Goal: Task Accomplishment & Management: Manage account settings

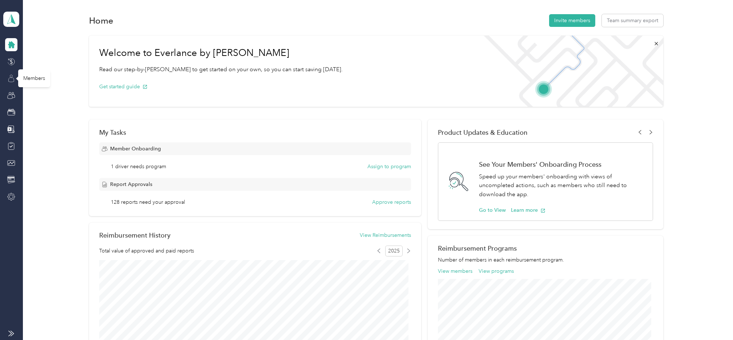
click at [12, 80] on icon at bounding box center [11, 78] width 8 height 8
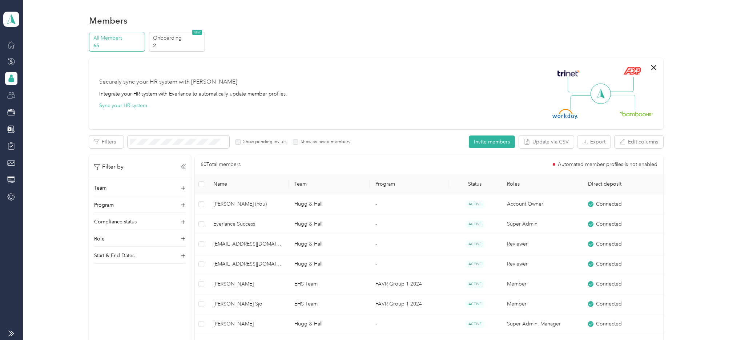
click at [8, 96] on icon at bounding box center [11, 96] width 8 height 8
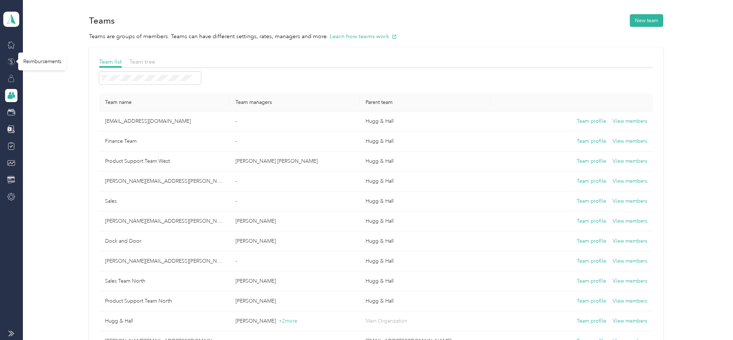
click at [9, 62] on icon at bounding box center [11, 62] width 8 height 8
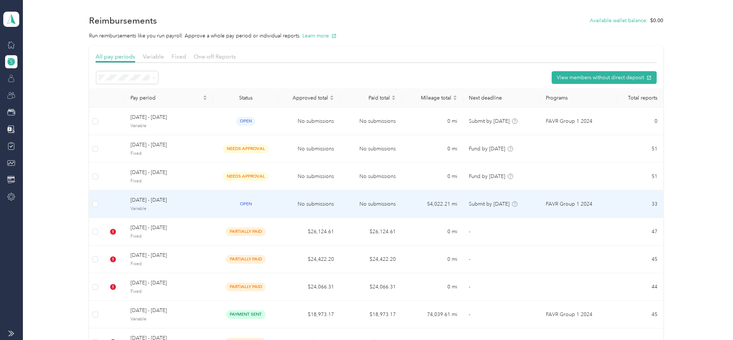
click at [152, 203] on span "[DATE] - [DATE]" at bounding box center [168, 200] width 77 height 8
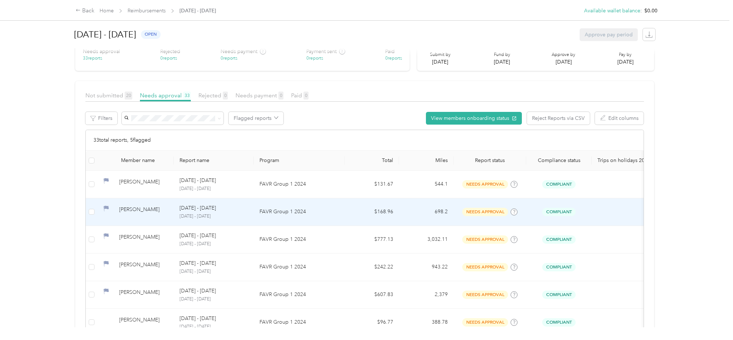
scroll to position [109, 0]
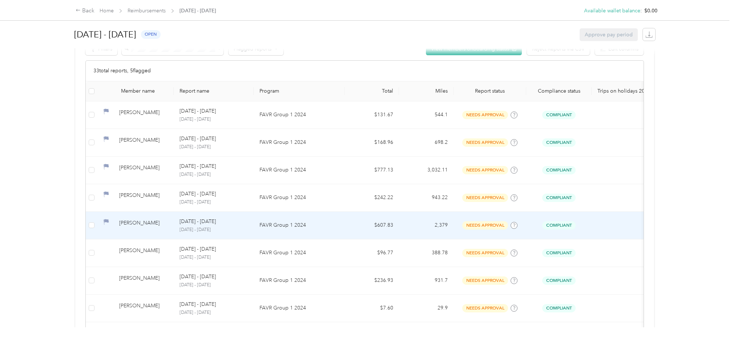
click at [199, 227] on p "[DATE] - [DATE]" at bounding box center [213, 230] width 68 height 7
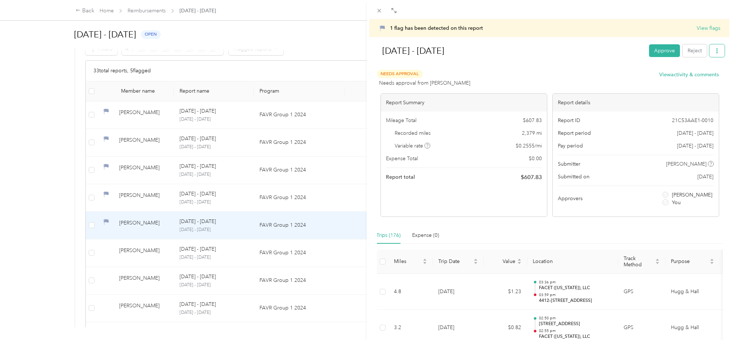
click at [714, 52] on icon "button" at bounding box center [716, 50] width 5 height 5
click at [569, 70] on div "Needs Approval Needs approval from [PERSON_NAME] View activity & comments" at bounding box center [548, 78] width 342 height 17
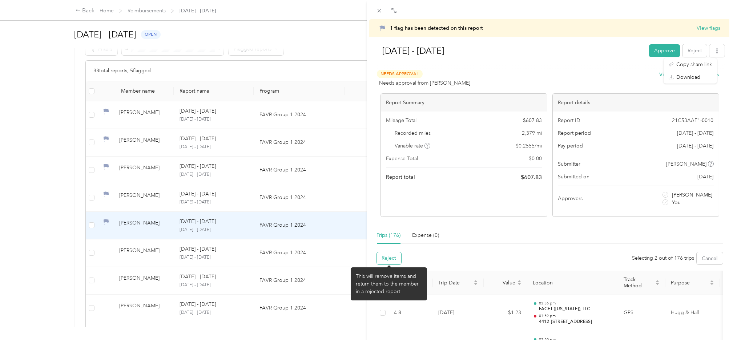
click at [390, 260] on button "Reject" at bounding box center [389, 258] width 24 height 12
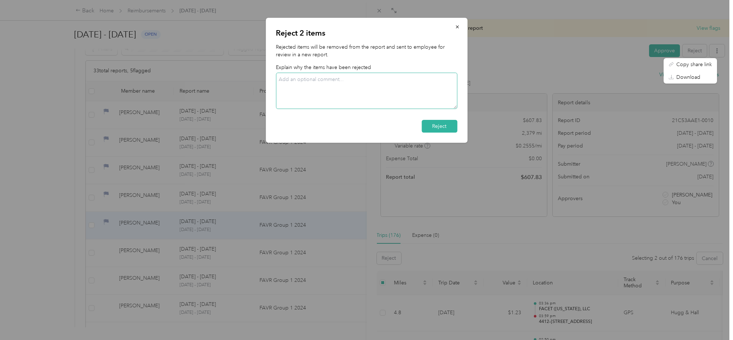
click at [329, 79] on textarea at bounding box center [366, 91] width 181 height 36
type textarea "Holiday miles"
click at [435, 127] on button "Reject" at bounding box center [439, 126] width 36 height 13
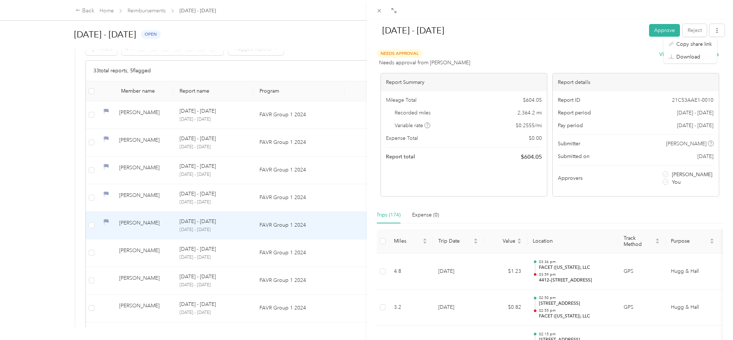
click at [522, 24] on h1 "[DATE] - [DATE]" at bounding box center [509, 30] width 269 height 17
click at [378, 11] on icon at bounding box center [379, 11] width 4 height 4
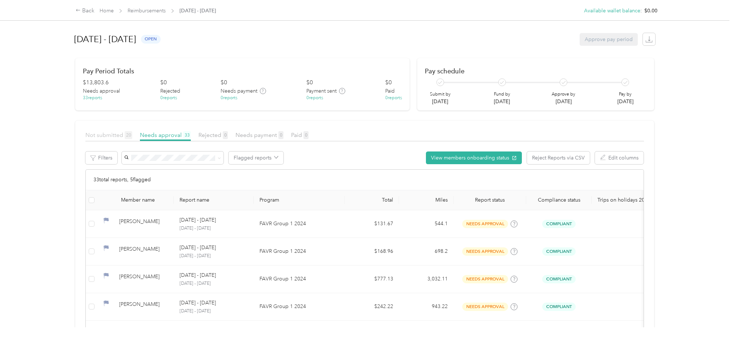
click at [105, 131] on span "Not submitted 20" at bounding box center [108, 134] width 47 height 7
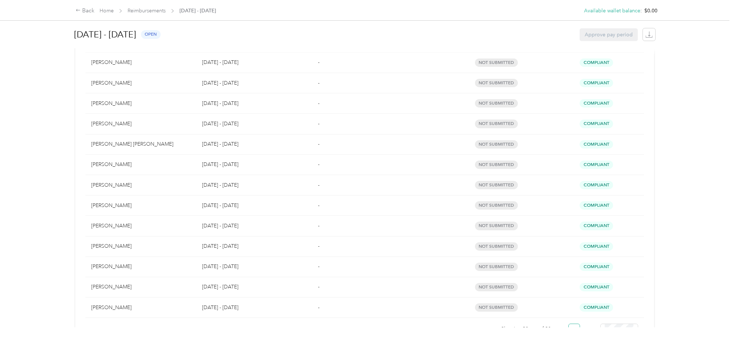
scroll to position [309, 0]
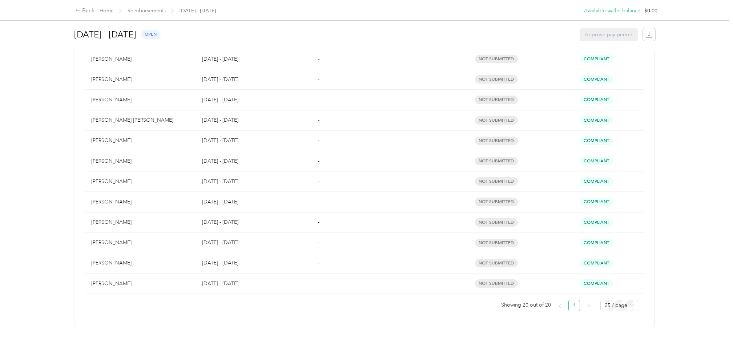
click at [24, 159] on div "Back Home Reimbursements [DATE] - [DATE] Available wallet balance : $0.00 Avail…" at bounding box center [364, 170] width 729 height 340
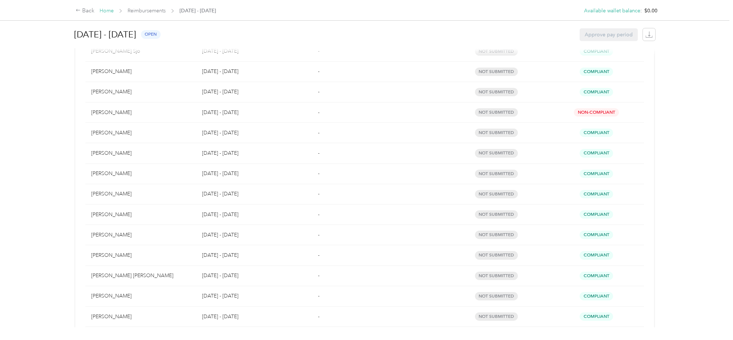
click at [109, 12] on link "Home" at bounding box center [107, 11] width 14 height 6
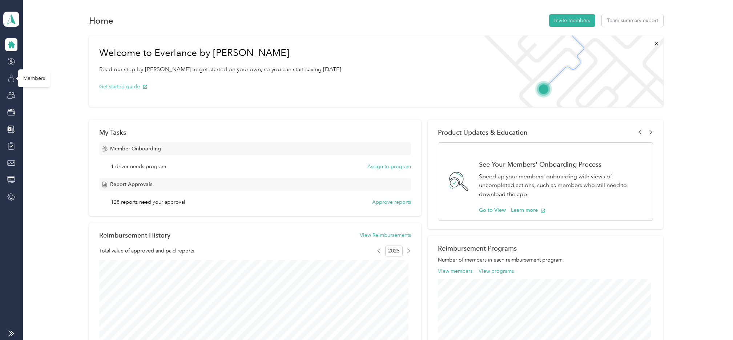
click at [10, 78] on icon at bounding box center [11, 78] width 8 height 8
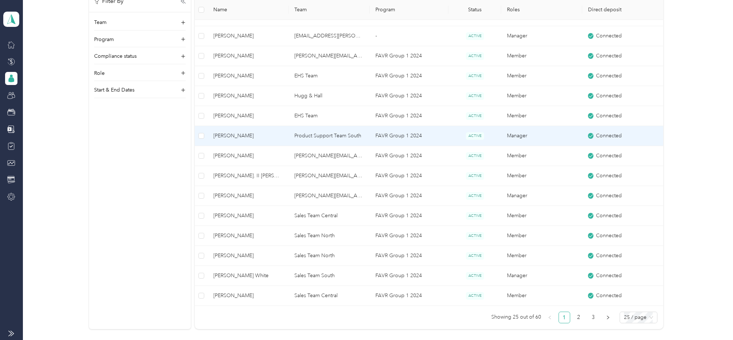
scroll to position [458, 0]
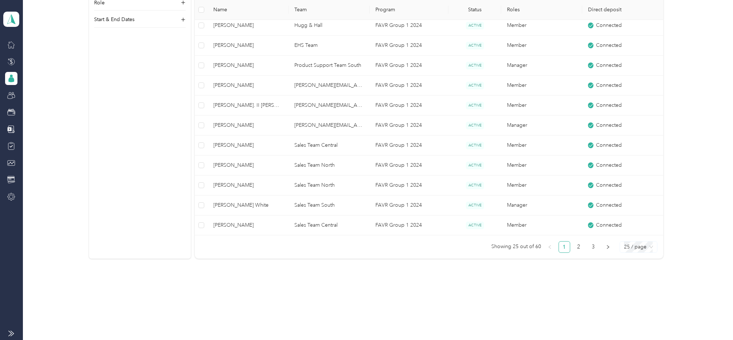
click at [640, 249] on span "25 / page" at bounding box center [638, 247] width 29 height 11
click at [634, 286] on div "100 / page" at bounding box center [638, 285] width 26 height 8
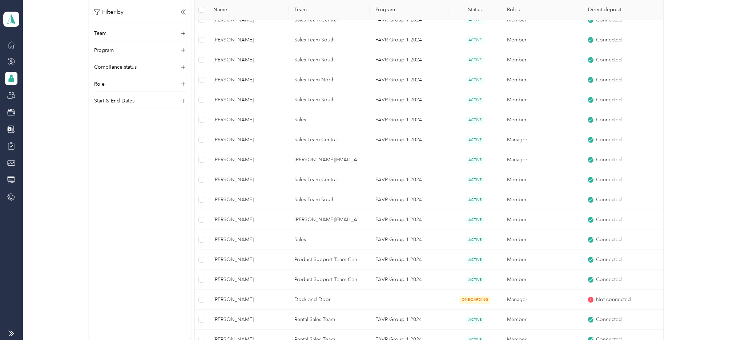
scroll to position [1158, 0]
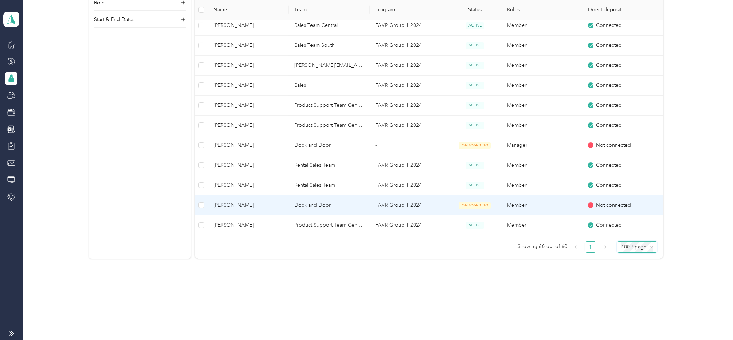
click at [238, 202] on span "[PERSON_NAME]" at bounding box center [248, 205] width 69 height 8
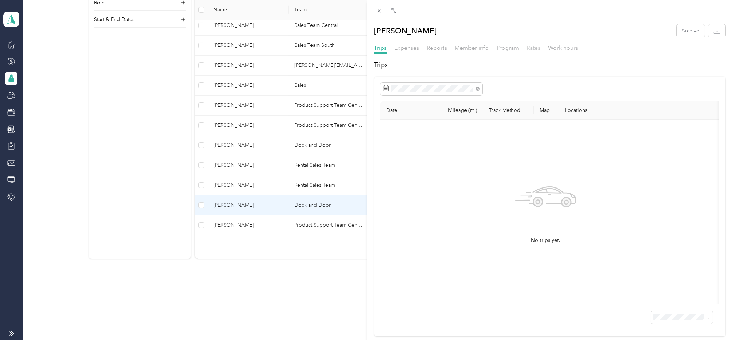
click at [530, 45] on span "Rates" at bounding box center [534, 47] width 14 height 7
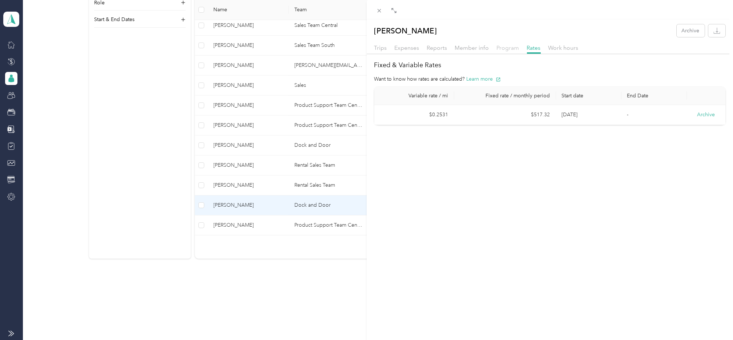
click at [507, 46] on span "Program" at bounding box center [507, 47] width 23 height 7
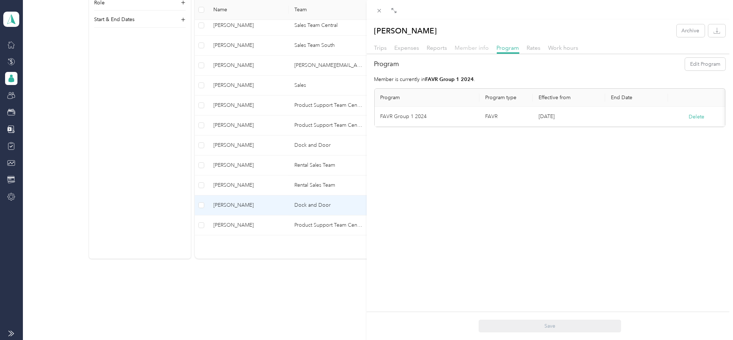
click at [473, 47] on span "Member info" at bounding box center [472, 47] width 34 height 7
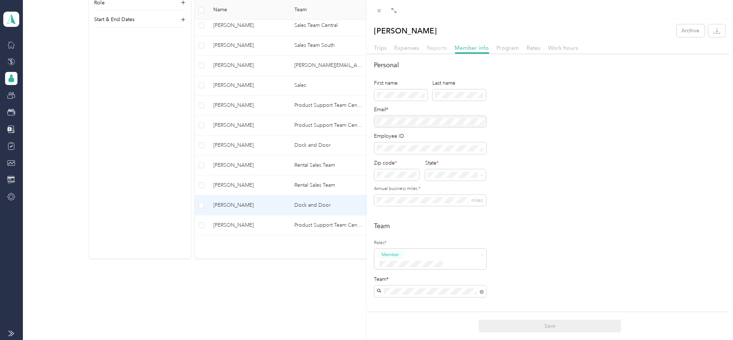
click at [434, 48] on span "Reports" at bounding box center [437, 47] width 20 height 7
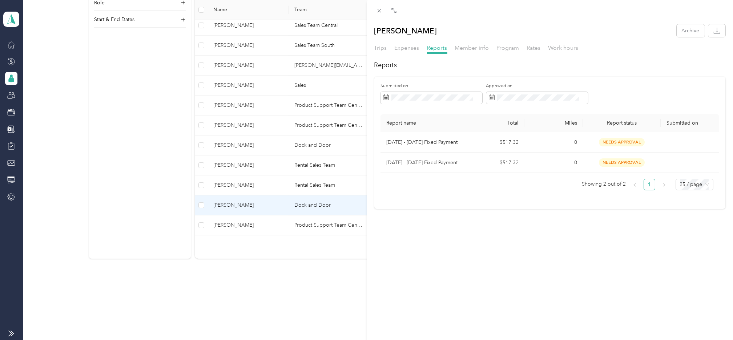
click at [557, 21] on div "[PERSON_NAME] Archive Trips Expenses Reports Member info Program Rates Work hou…" at bounding box center [549, 114] width 366 height 190
click at [376, 15] on div "Close" at bounding box center [379, 21] width 18 height 13
click at [376, 11] on icon at bounding box center [379, 11] width 6 height 6
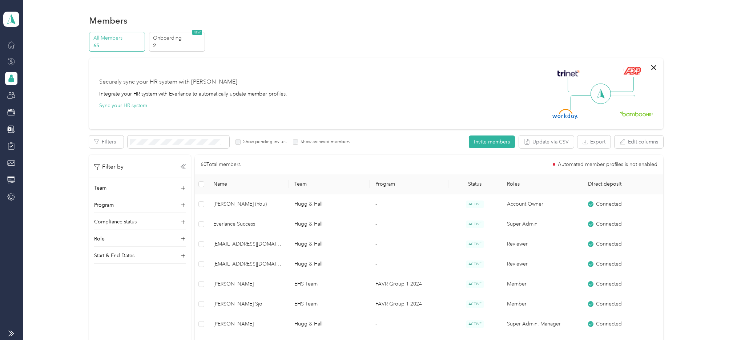
click at [12, 62] on icon at bounding box center [11, 62] width 8 height 8
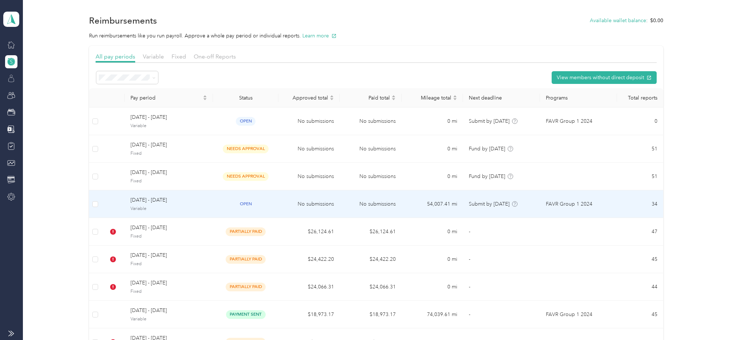
click at [144, 202] on span "[DATE] - [DATE]" at bounding box center [168, 200] width 77 height 8
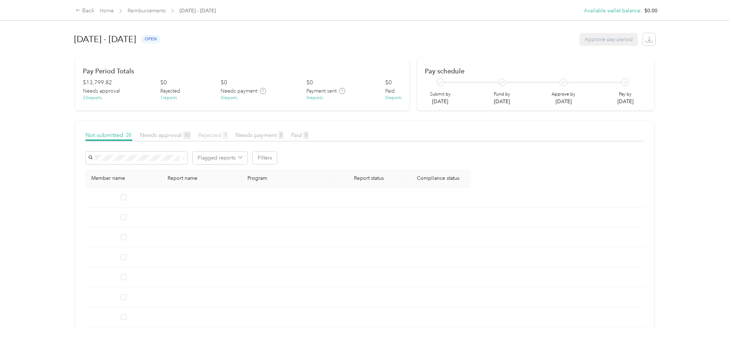
click at [207, 134] on span "Rejected 1" at bounding box center [212, 134] width 29 height 7
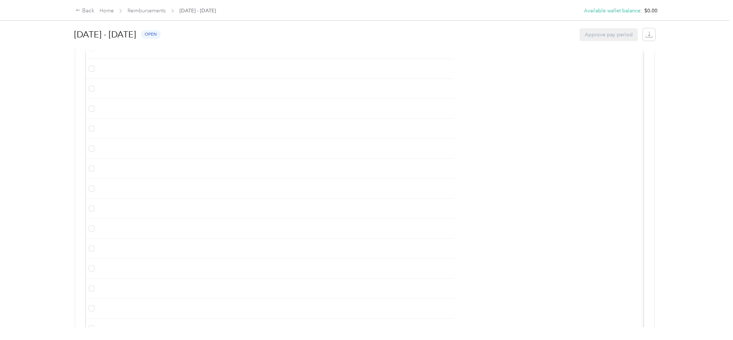
scroll to position [340, 0]
click at [107, 10] on link "Home" at bounding box center [107, 11] width 14 height 6
